Goal: Transaction & Acquisition: Purchase product/service

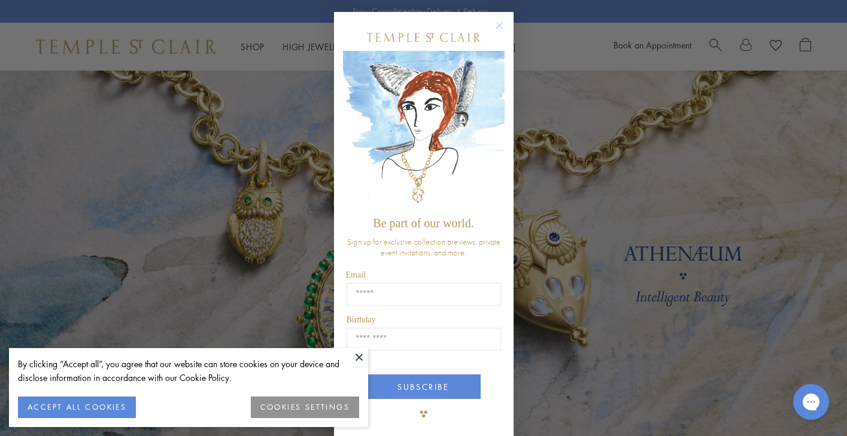
click at [498, 25] on circle "Close dialog" at bounding box center [499, 26] width 14 height 14
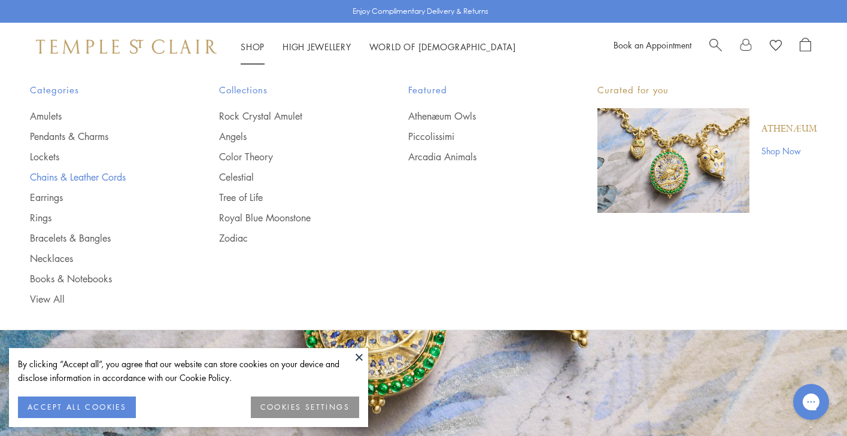
click at [63, 173] on link "Chains & Leather Cords" at bounding box center [100, 177] width 141 height 13
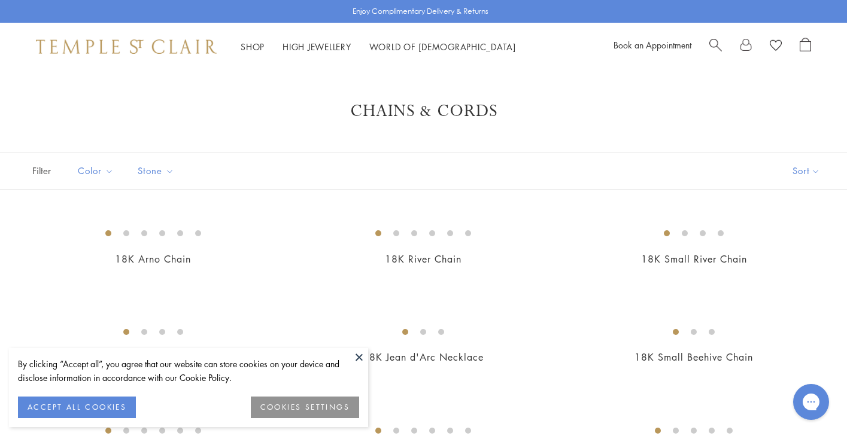
click at [360, 355] on button at bounding box center [359, 357] width 18 height 18
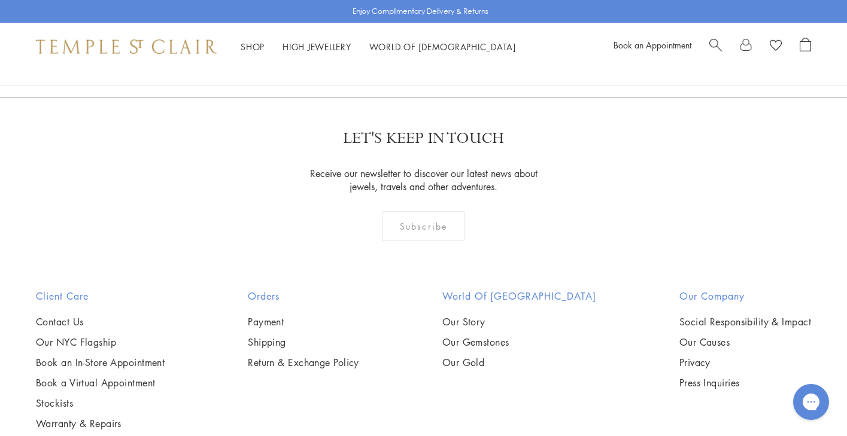
scroll to position [903, 0]
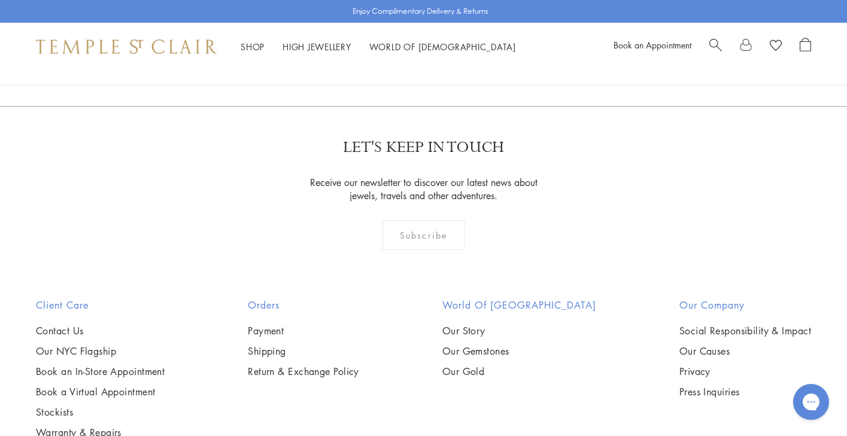
click at [0, 0] on img at bounding box center [0, 0] width 0 height 0
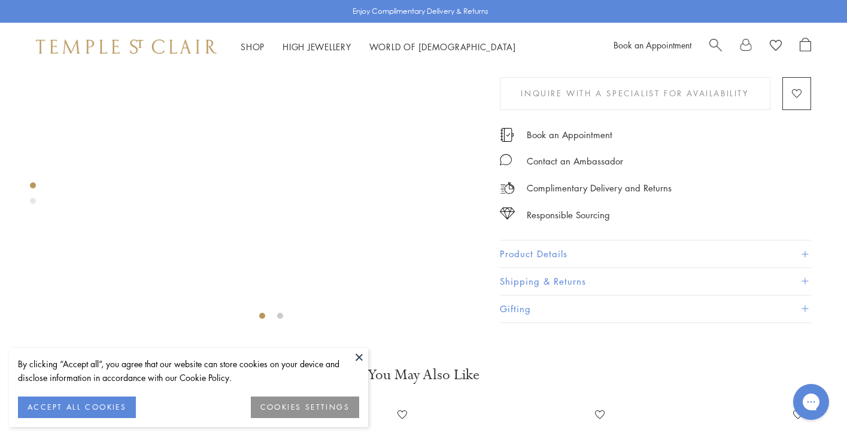
scroll to position [170, 0]
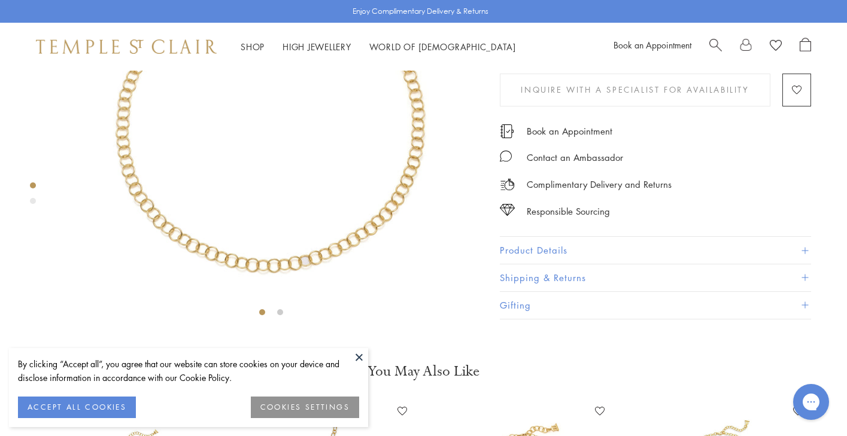
click at [358, 355] on button at bounding box center [359, 357] width 18 height 18
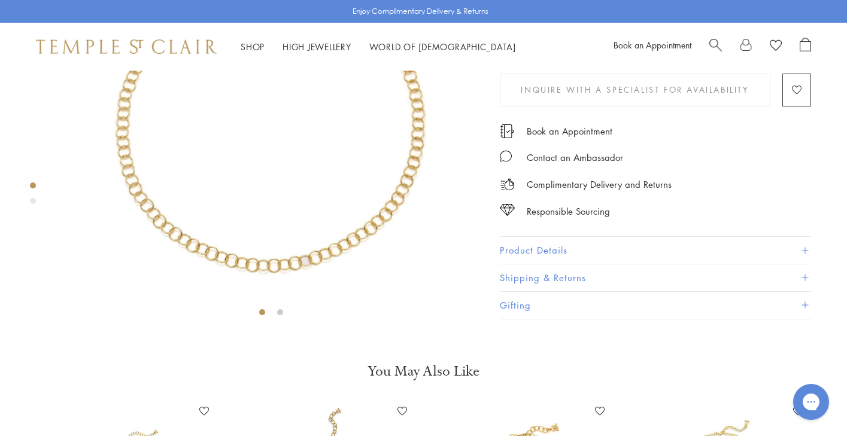
click at [536, 51] on label "24"" at bounding box center [537, 43] width 22 height 15
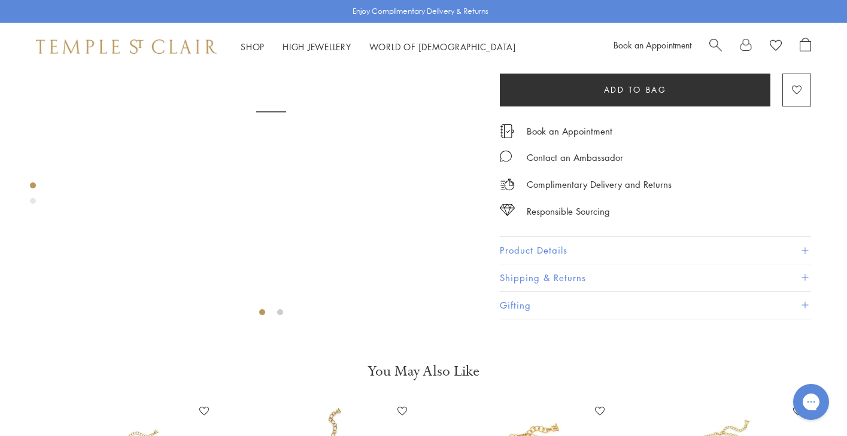
scroll to position [71, 0]
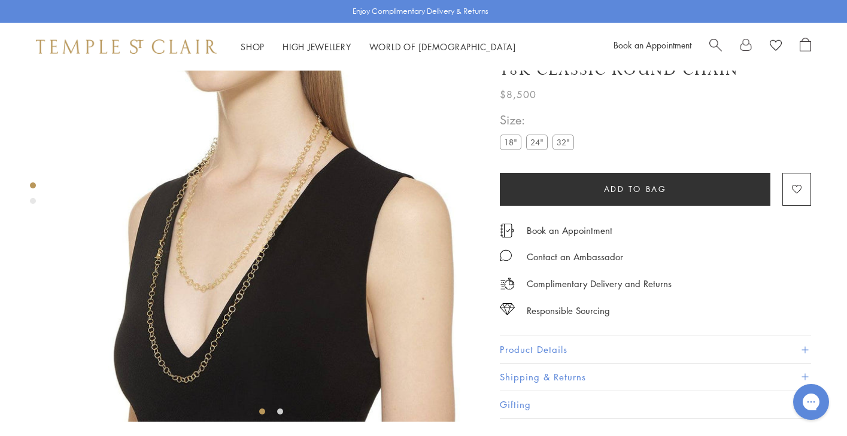
click at [563, 150] on label "32"" at bounding box center [564, 142] width 22 height 15
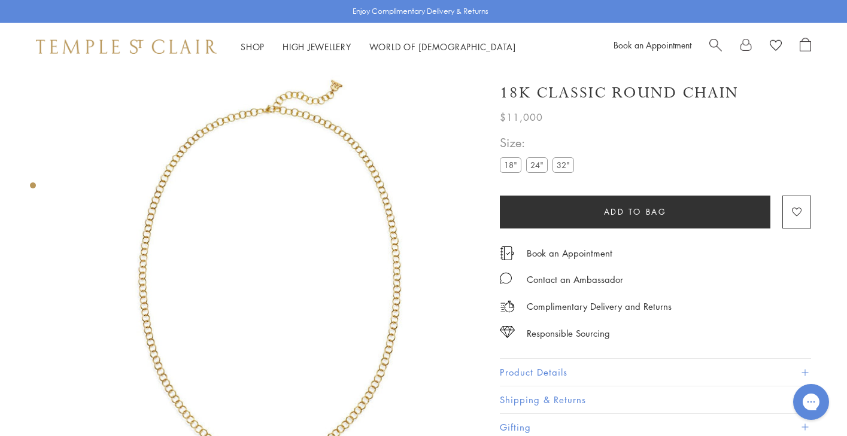
click at [536, 165] on label "24"" at bounding box center [537, 164] width 22 height 15
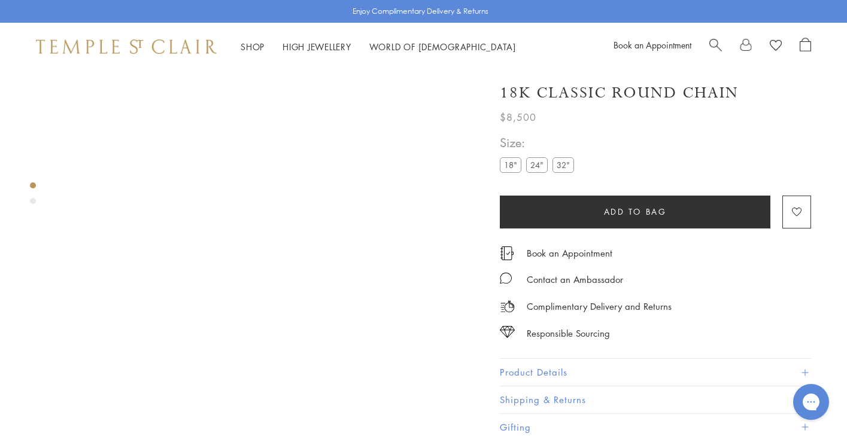
scroll to position [71, 0]
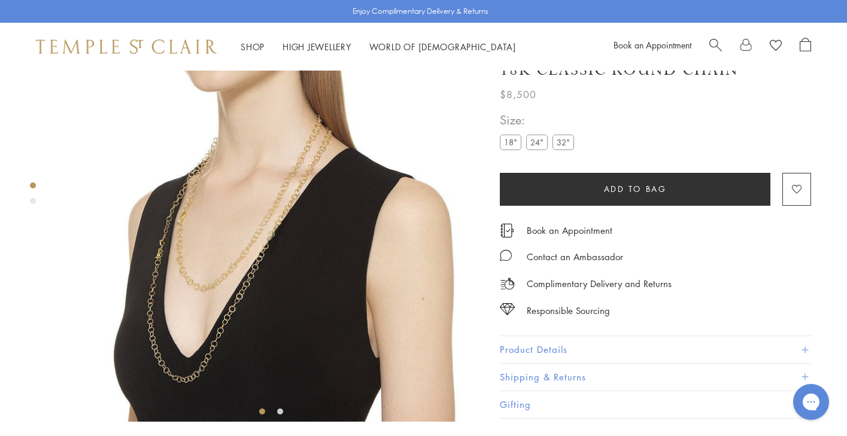
click at [510, 150] on label "18"" at bounding box center [511, 142] width 22 height 15
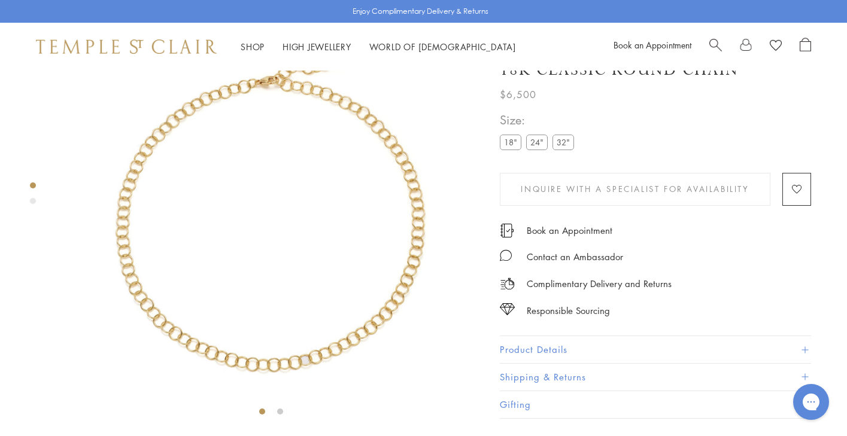
click at [538, 150] on label "24"" at bounding box center [537, 142] width 22 height 15
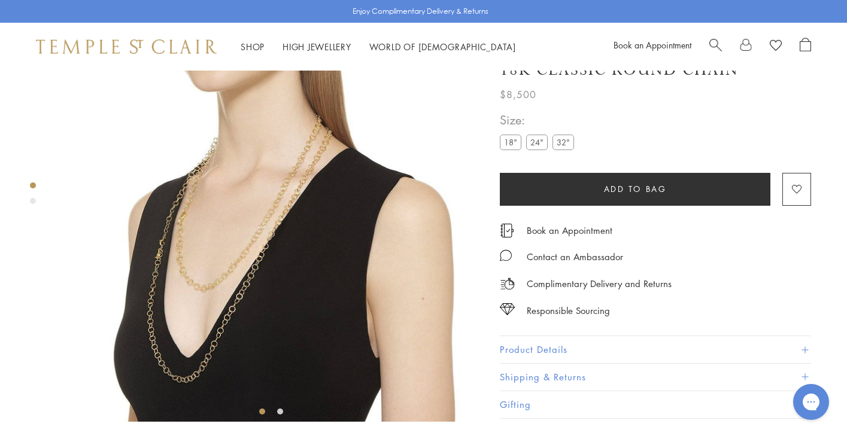
click at [563, 150] on label "32"" at bounding box center [564, 142] width 22 height 15
